Goal: Task Accomplishment & Management: Manage account settings

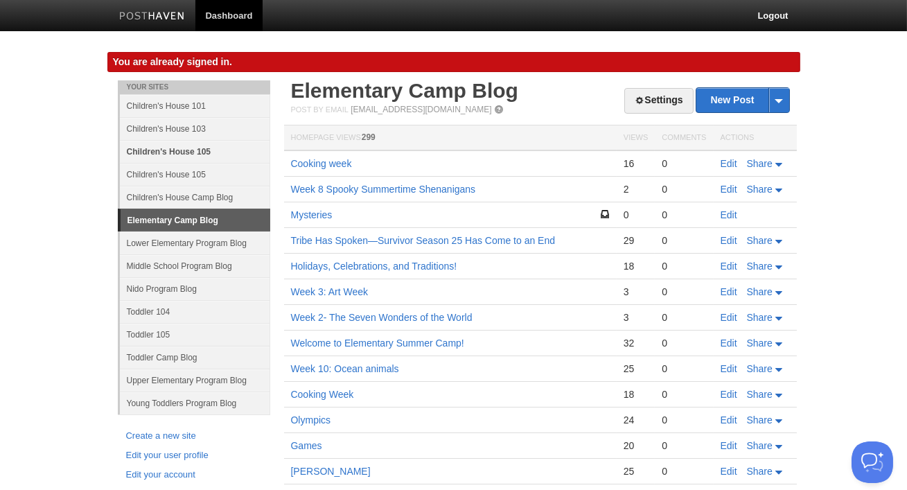
click at [188, 152] on link "Children's House 105" at bounding box center [195, 151] width 150 height 23
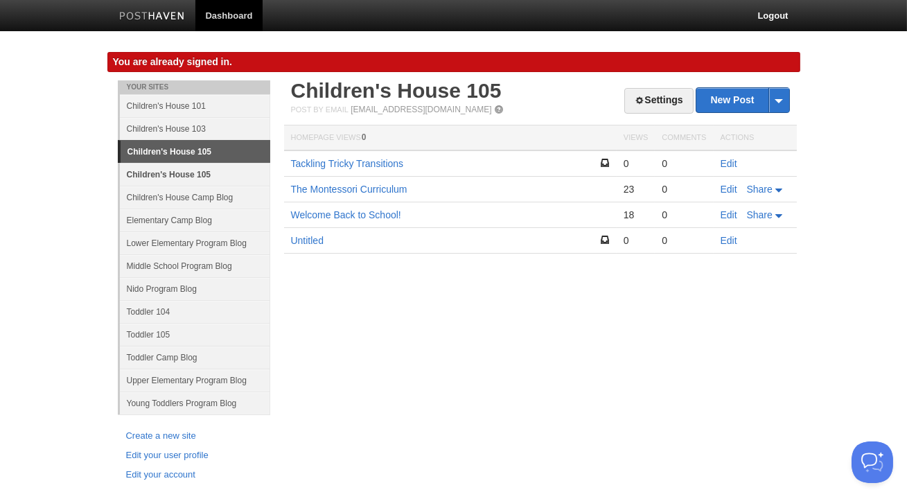
click at [185, 167] on link "Children's House 105" at bounding box center [195, 174] width 150 height 23
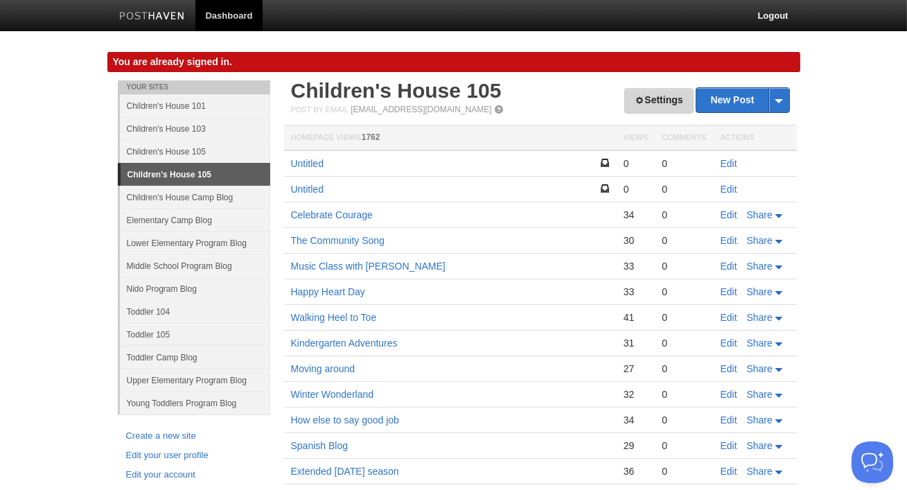
click at [628, 96] on link "Settings" at bounding box center [658, 101] width 69 height 26
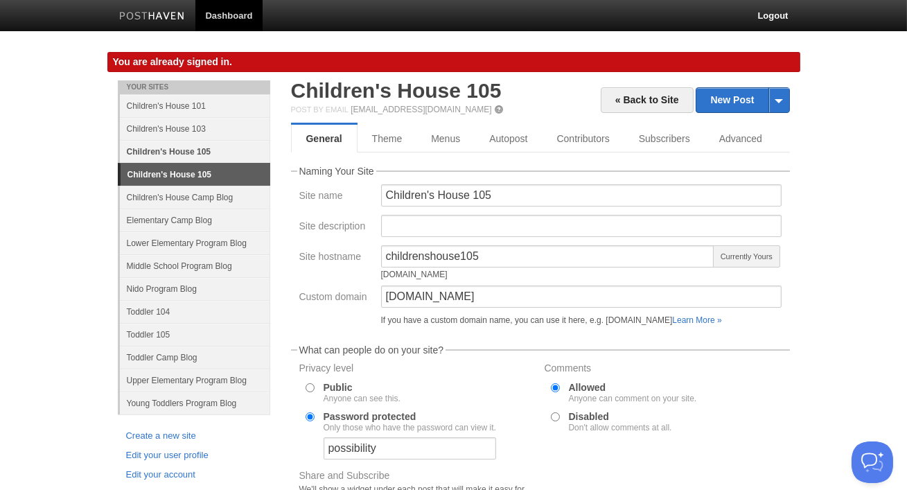
click at [215, 154] on link "Children's House 105" at bounding box center [195, 151] width 150 height 23
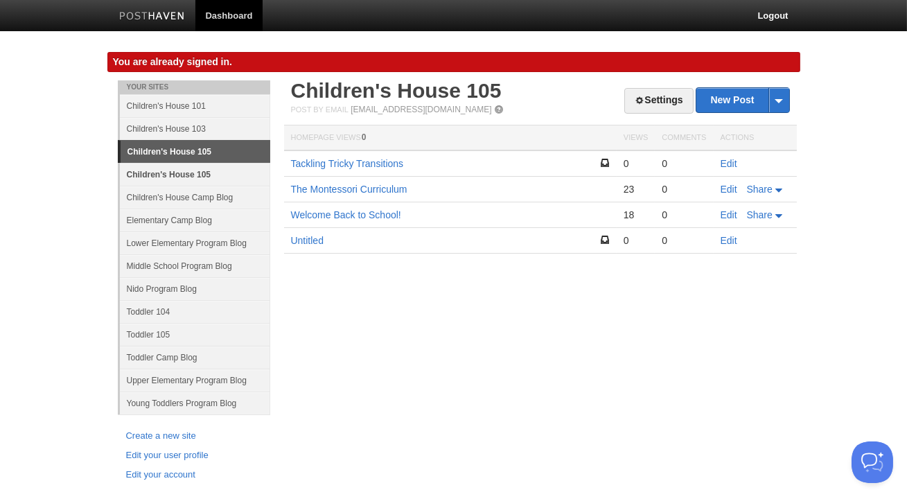
click at [205, 170] on link "Children's House 105" at bounding box center [195, 174] width 150 height 23
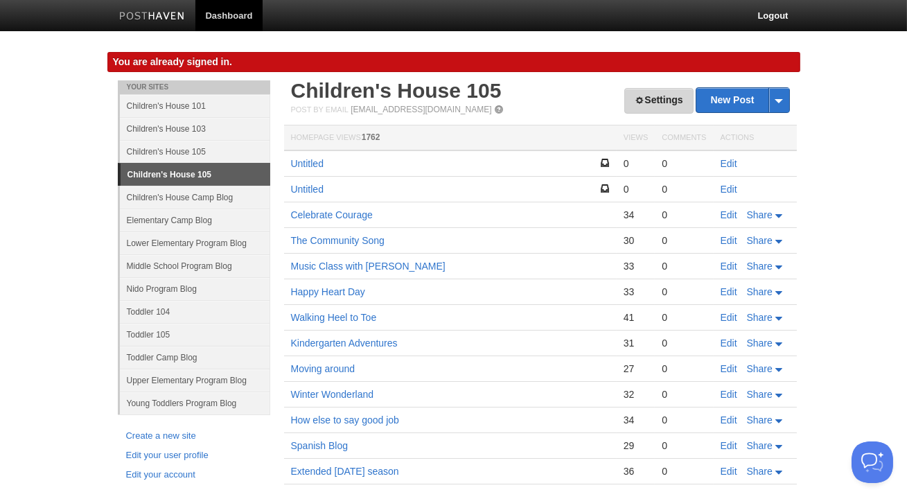
click at [655, 102] on link "Settings" at bounding box center [658, 101] width 69 height 26
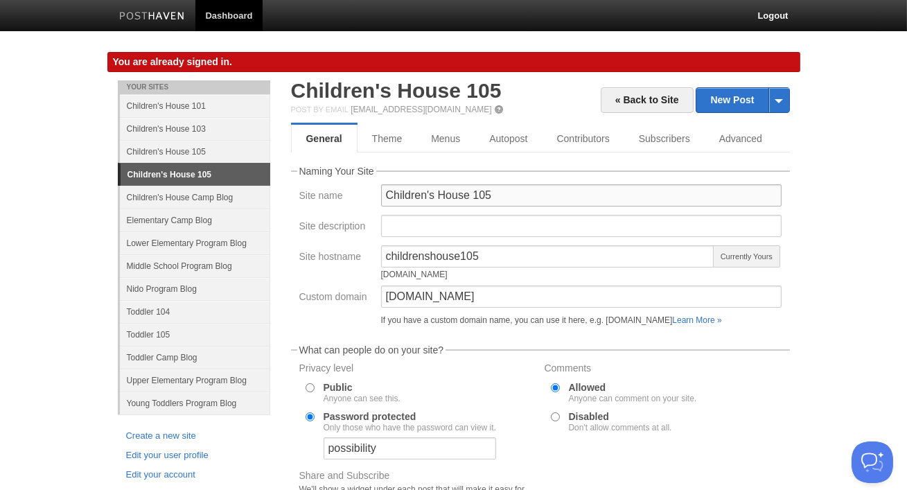
click at [491, 191] on input "Children's House 105" at bounding box center [581, 195] width 400 height 22
type input "C"
type input "O"
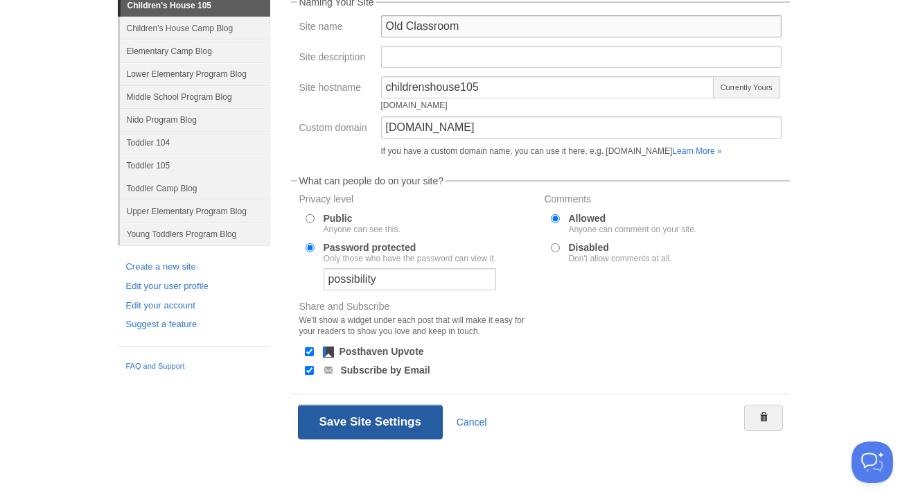
type input "Old Classroom"
click at [408, 433] on button "Save Site Settings" at bounding box center [370, 422] width 145 height 35
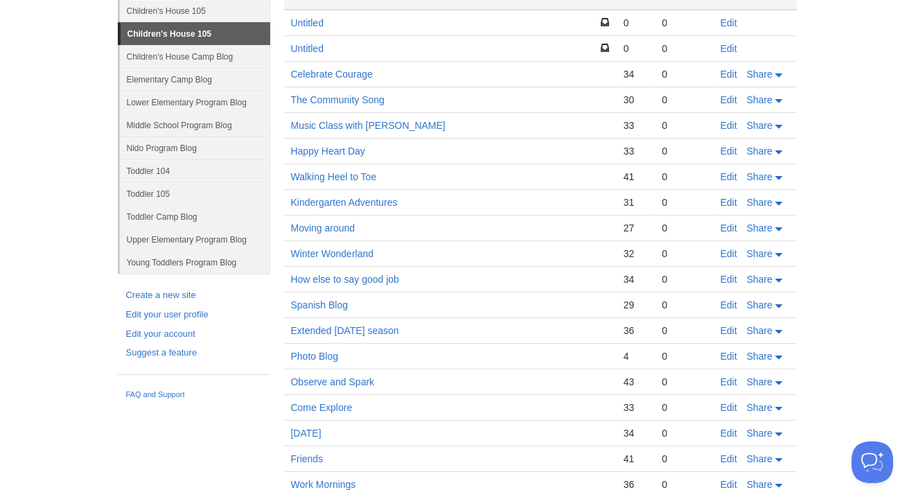
scroll to position [80, 0]
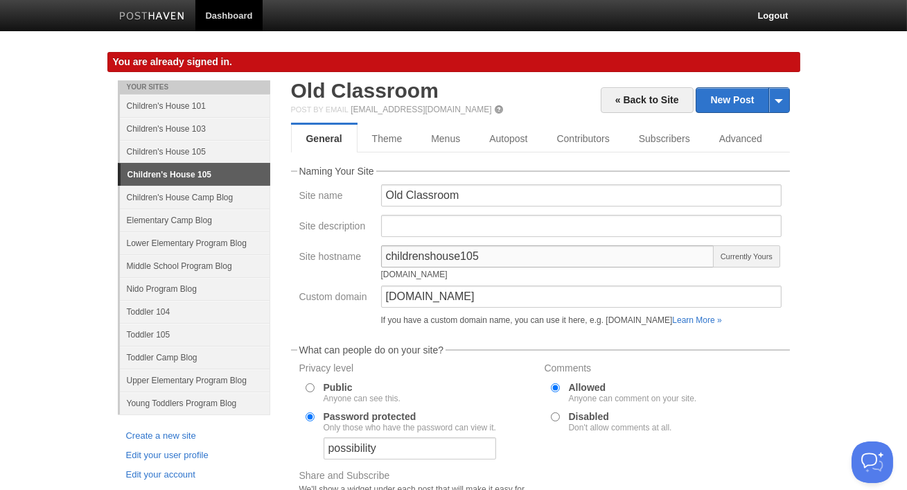
click at [423, 253] on input "childrenshouse105" at bounding box center [548, 256] width 334 height 22
click at [621, 101] on link "« Back to Site" at bounding box center [647, 100] width 93 height 26
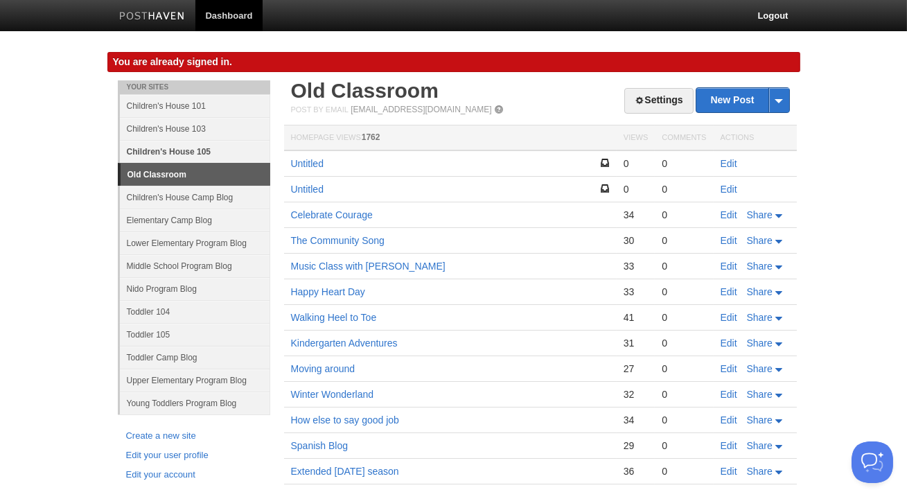
click at [216, 150] on link "Children's House 105" at bounding box center [195, 151] width 150 height 23
